Goal: Task Accomplishment & Management: Use online tool/utility

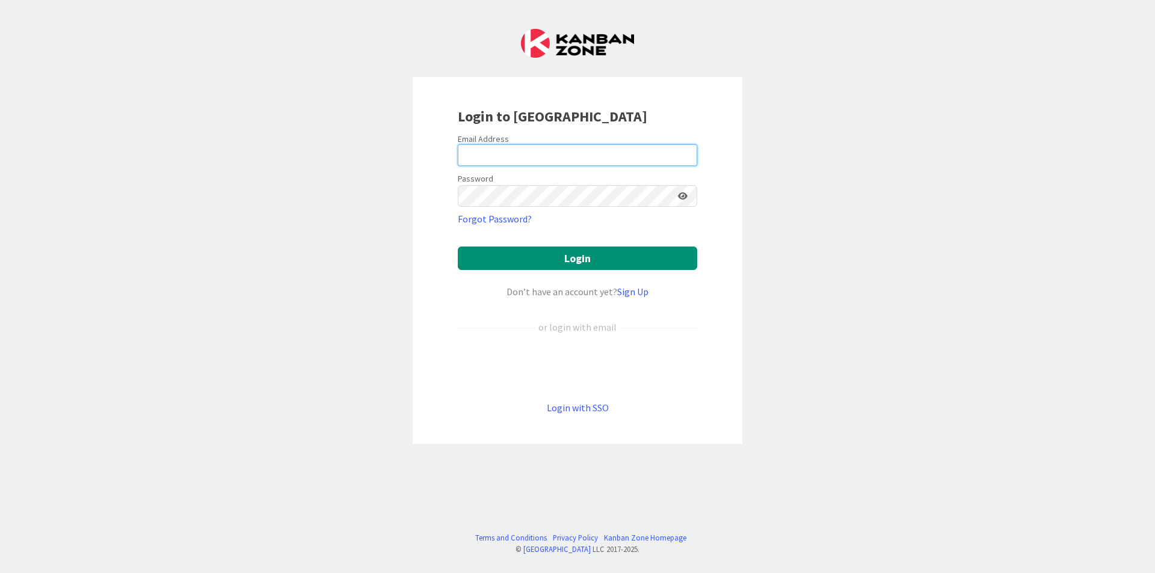
click at [575, 148] on input "email" at bounding box center [577, 155] width 239 height 22
type input "[EMAIL_ADDRESS][DOMAIN_NAME]"
click at [458, 247] on button "Login" at bounding box center [577, 258] width 239 height 23
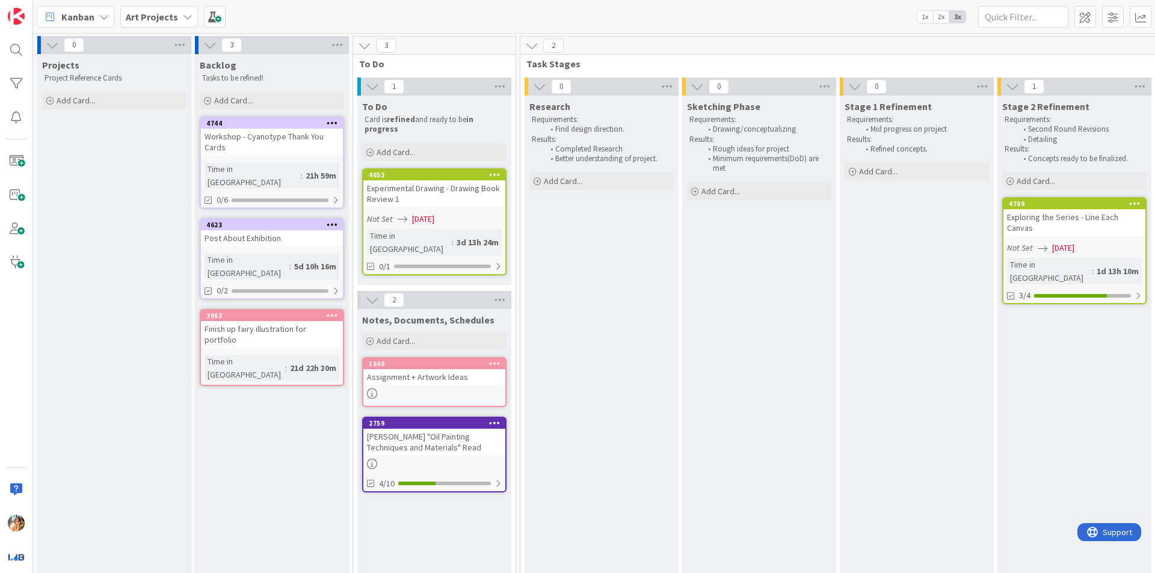
click at [432, 199] on div "Experimental Drawing - Drawing Book Review 1" at bounding box center [434, 193] width 142 height 26
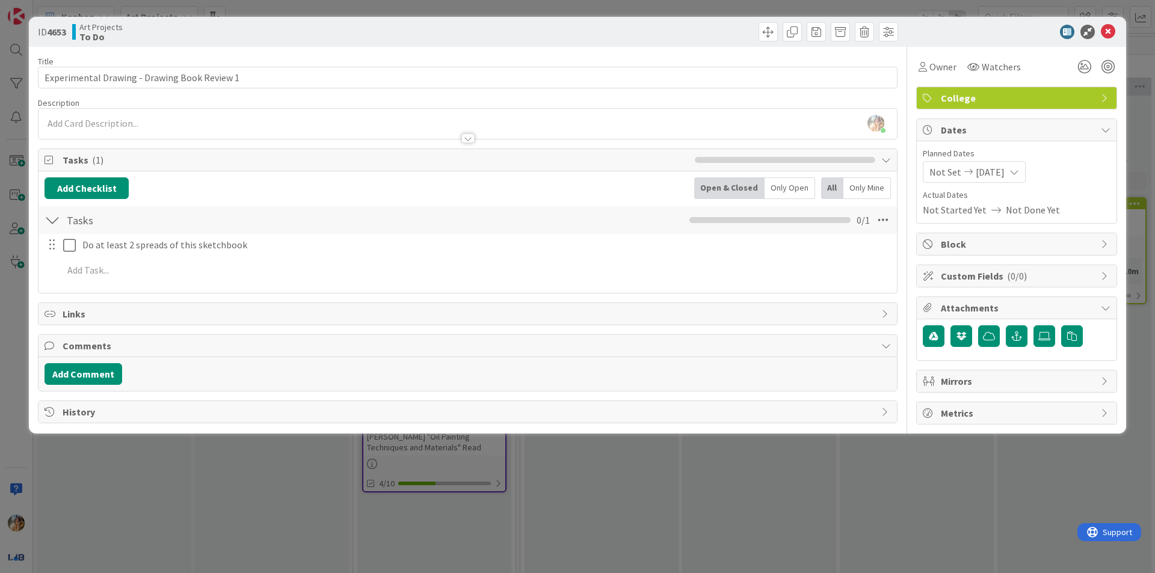
click at [1005, 174] on span "[DATE]" at bounding box center [990, 172] width 29 height 14
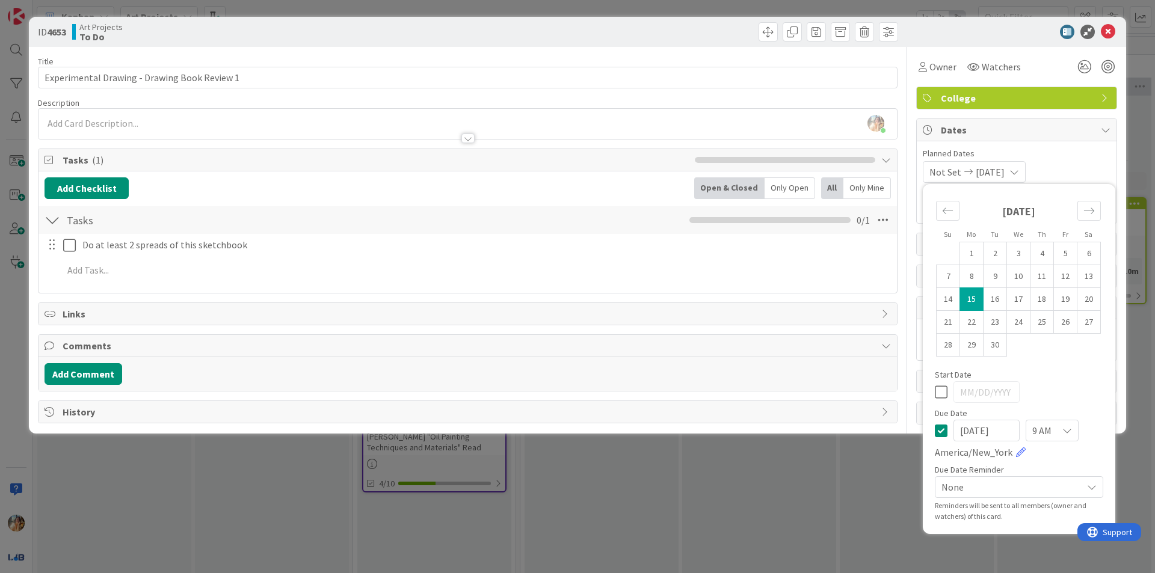
click at [1058, 429] on div "9 AM" at bounding box center [1052, 431] width 53 height 22
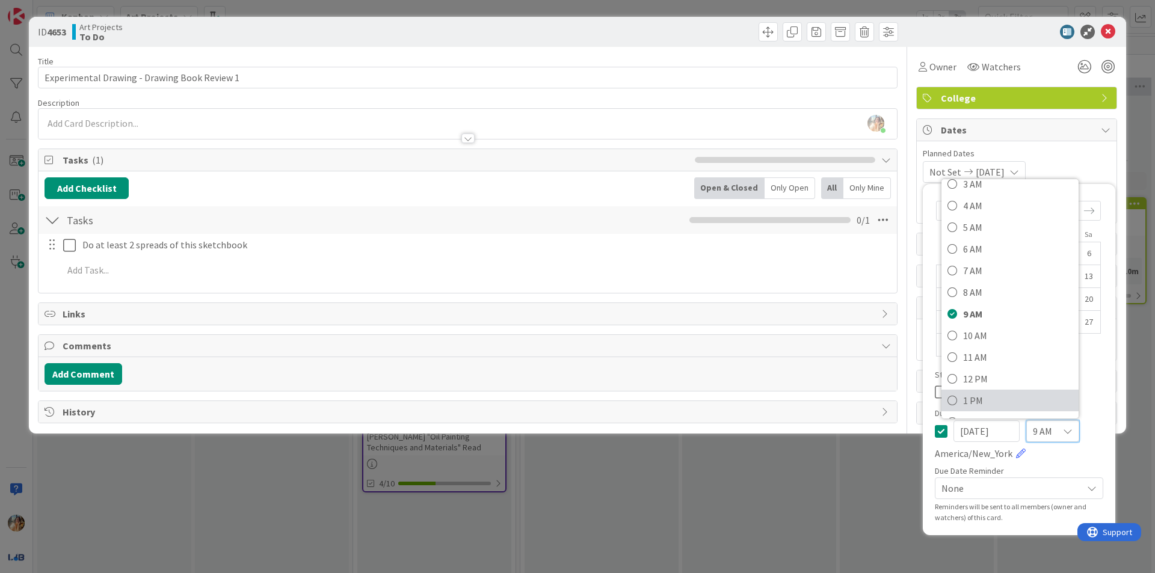
scroll to position [120, 0]
click at [1009, 353] on span "1 PM" at bounding box center [1018, 356] width 110 height 18
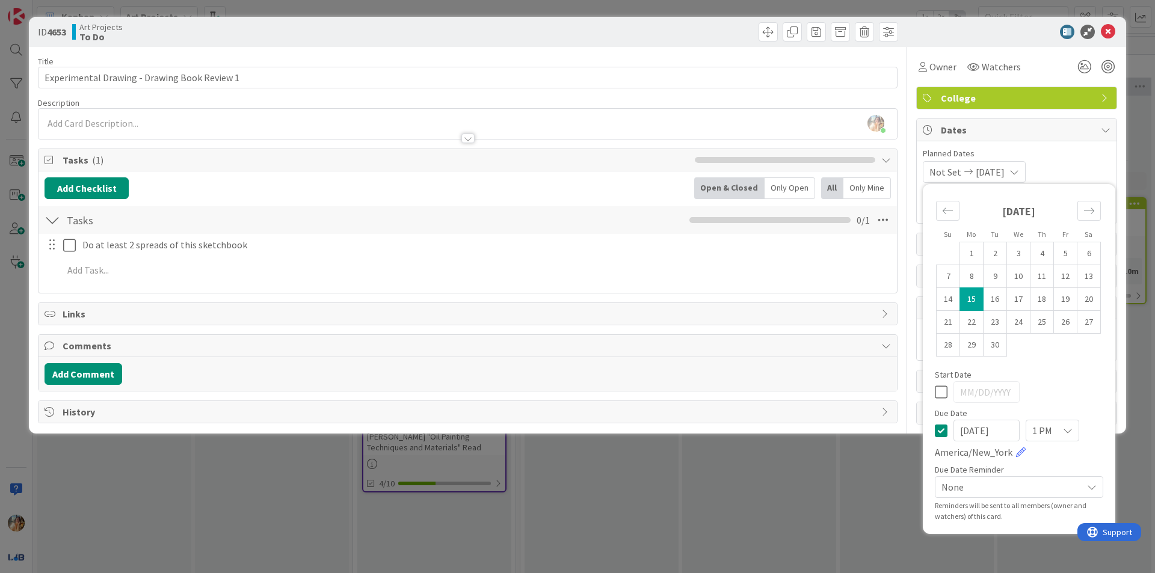
click at [752, 477] on div "ID 4653 Art Projects To Do Title 44 / 128 Experimental Drawing - Drawing Book R…" at bounding box center [577, 286] width 1155 height 573
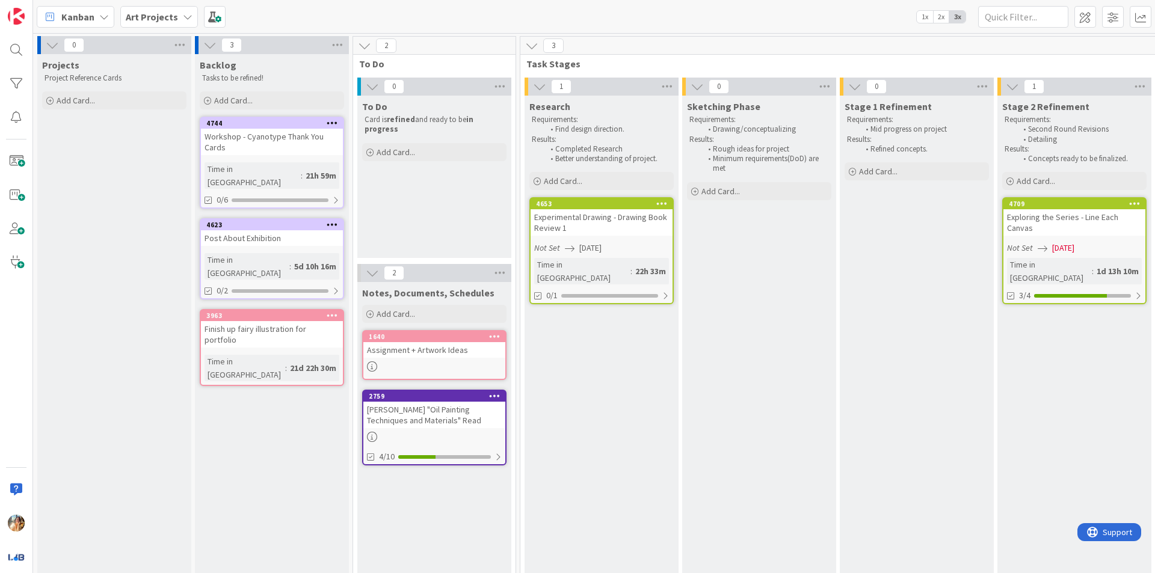
click at [634, 225] on div "Experimental Drawing - Drawing Book Review 1" at bounding box center [602, 222] width 142 height 26
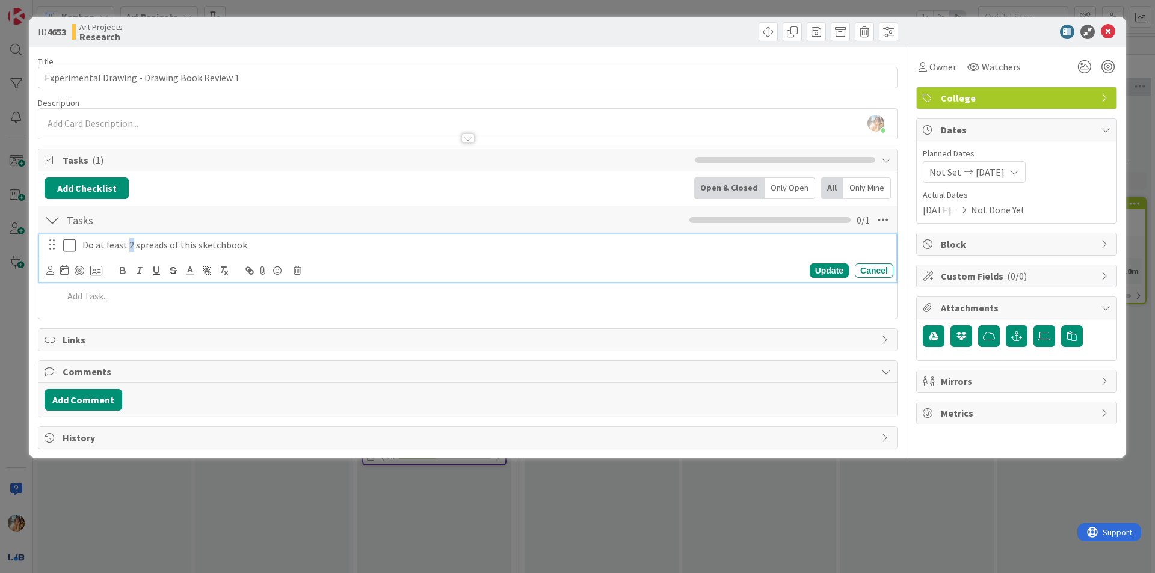
click at [131, 245] on p "Do at least 2 spreads of this sketchbook" at bounding box center [485, 245] width 806 height 14
click at [162, 248] on p "Do at least 1 spreads of this sketchbook" at bounding box center [485, 245] width 806 height 14
click at [164, 246] on p "Do at least 1 spread of this sketchbook" at bounding box center [485, 245] width 806 height 14
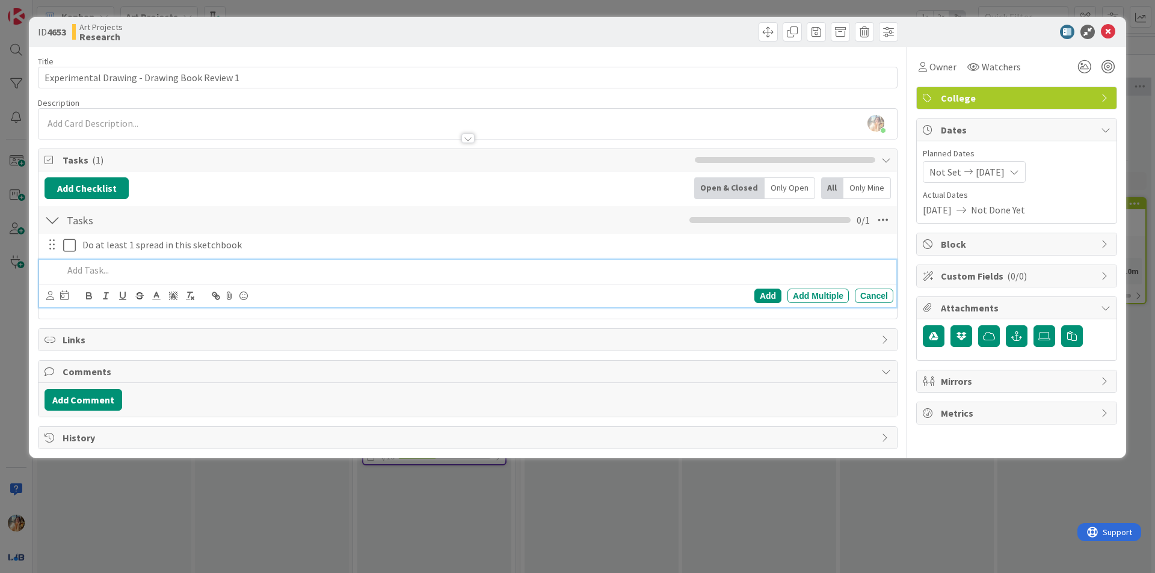
click at [181, 268] on p at bounding box center [475, 271] width 825 height 14
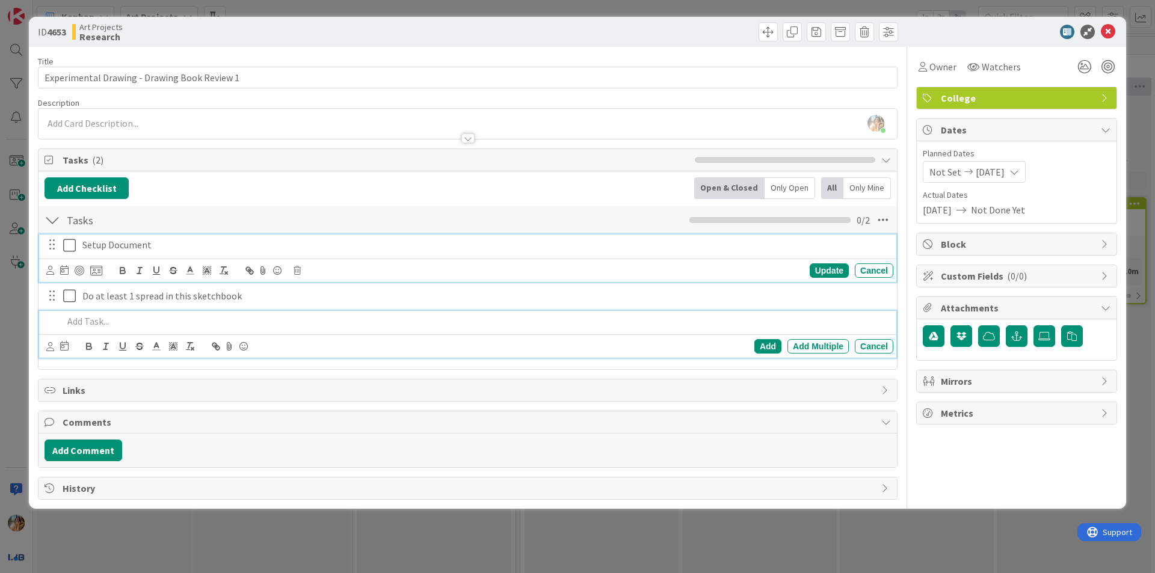
click at [64, 247] on icon at bounding box center [69, 245] width 13 height 14
